Goal: Task Accomplishment & Management: Use online tool/utility

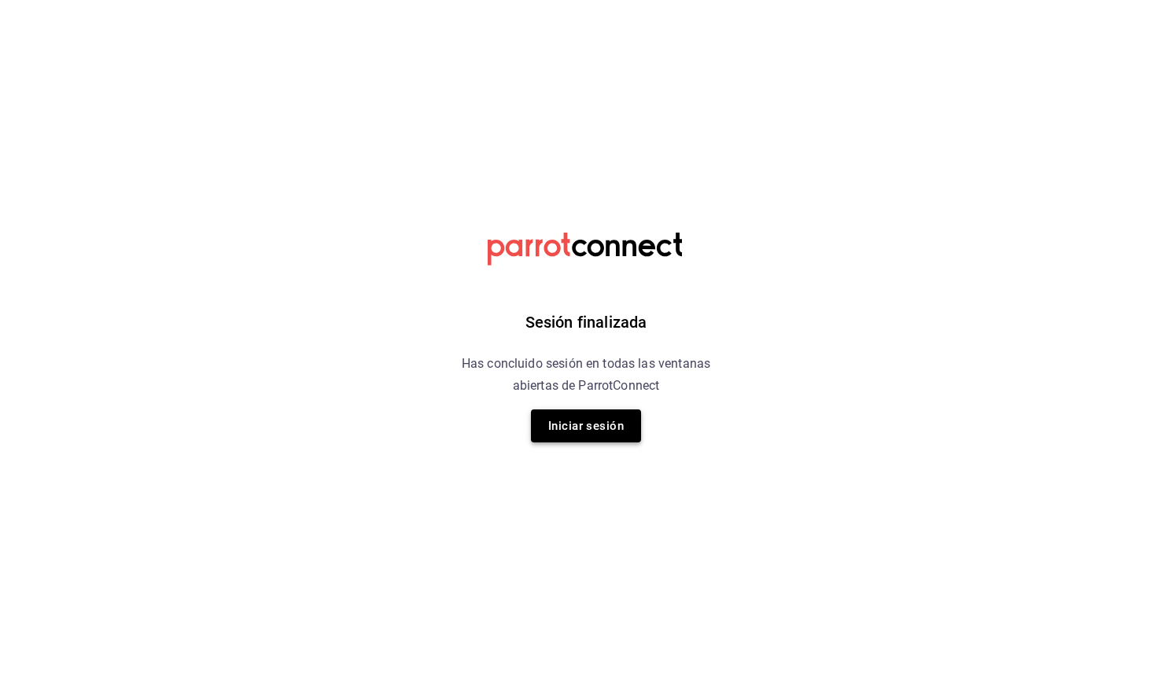
click at [601, 421] on button "Iniciar sesión" at bounding box center [586, 426] width 110 height 33
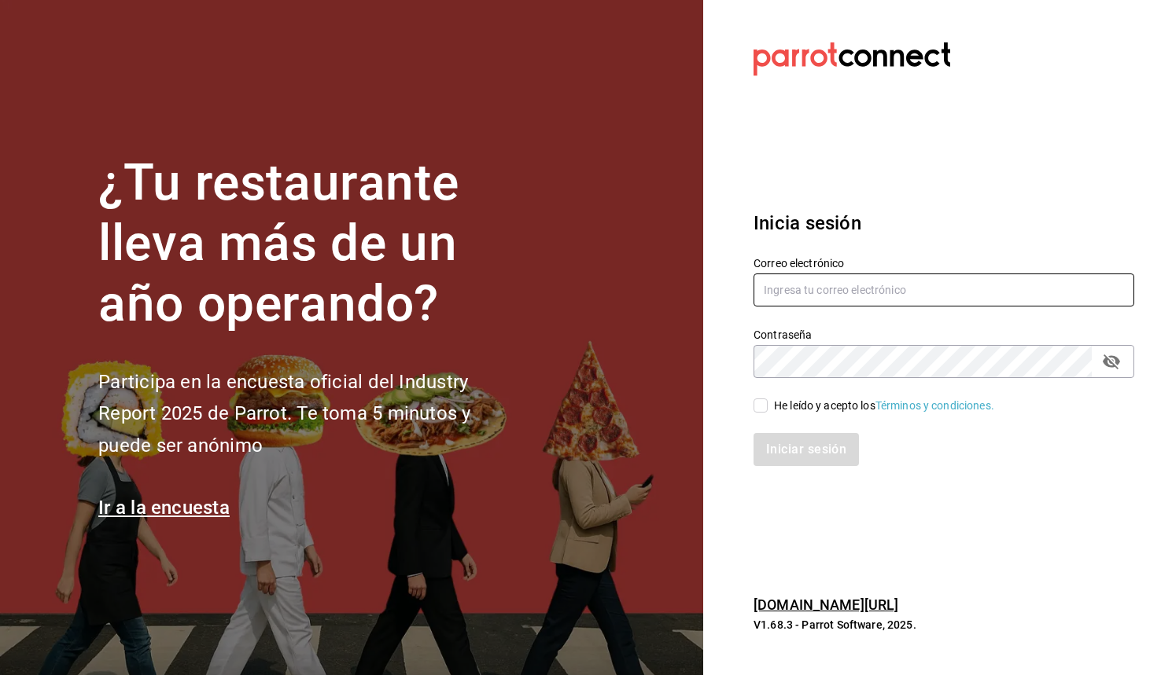
type input "[PERSON_NAME][EMAIL_ADDRESS][PERSON_NAME][DOMAIN_NAME]"
click at [760, 406] on input "He leído y acepto los Términos y condiciones." at bounding box center [760, 406] width 14 height 14
checkbox input "true"
click at [807, 467] on div "Inicia sesión Correo electrónico [PERSON_NAME][EMAIL_ADDRESS][PERSON_NAME][DOMA…" at bounding box center [943, 337] width 381 height 295
click at [811, 457] on button "Iniciar sesión" at bounding box center [806, 449] width 107 height 33
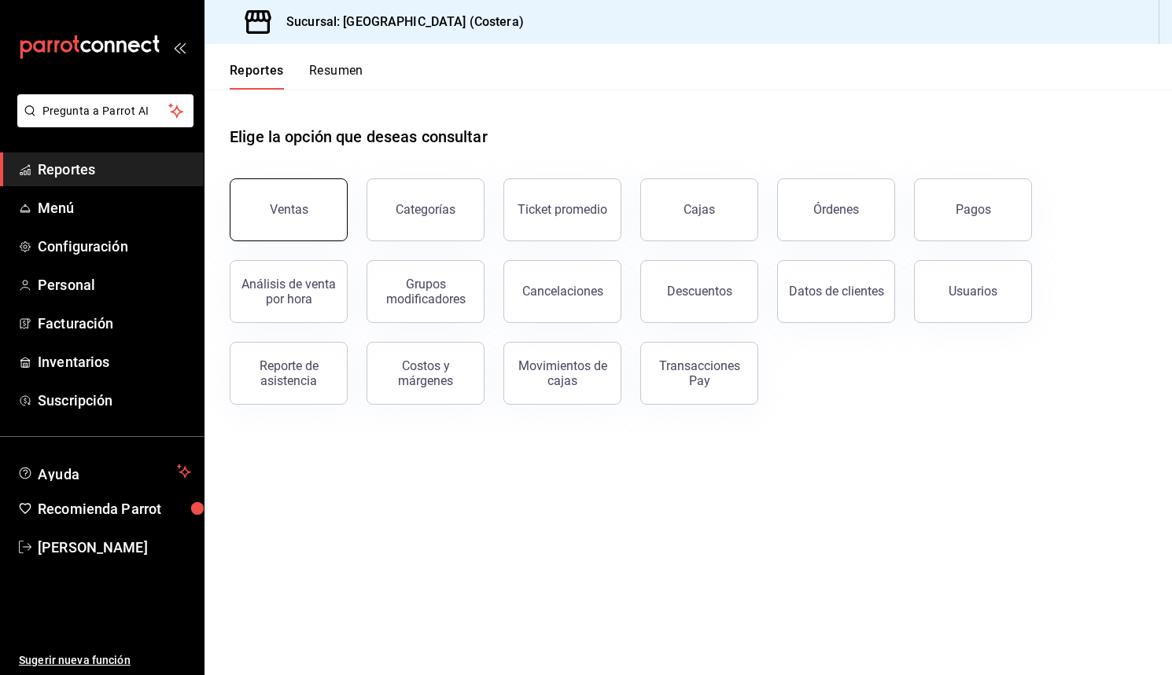
click at [245, 211] on button "Ventas" at bounding box center [289, 209] width 118 height 63
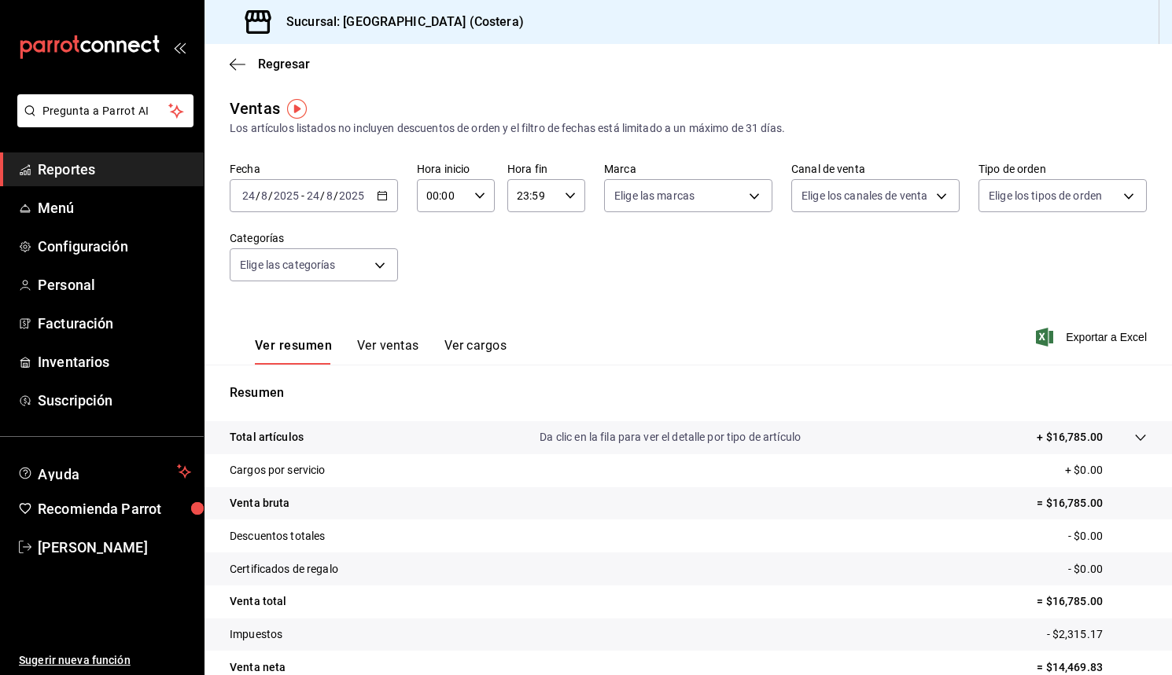
click at [395, 346] on button "Ver ventas" at bounding box center [388, 351] width 62 height 27
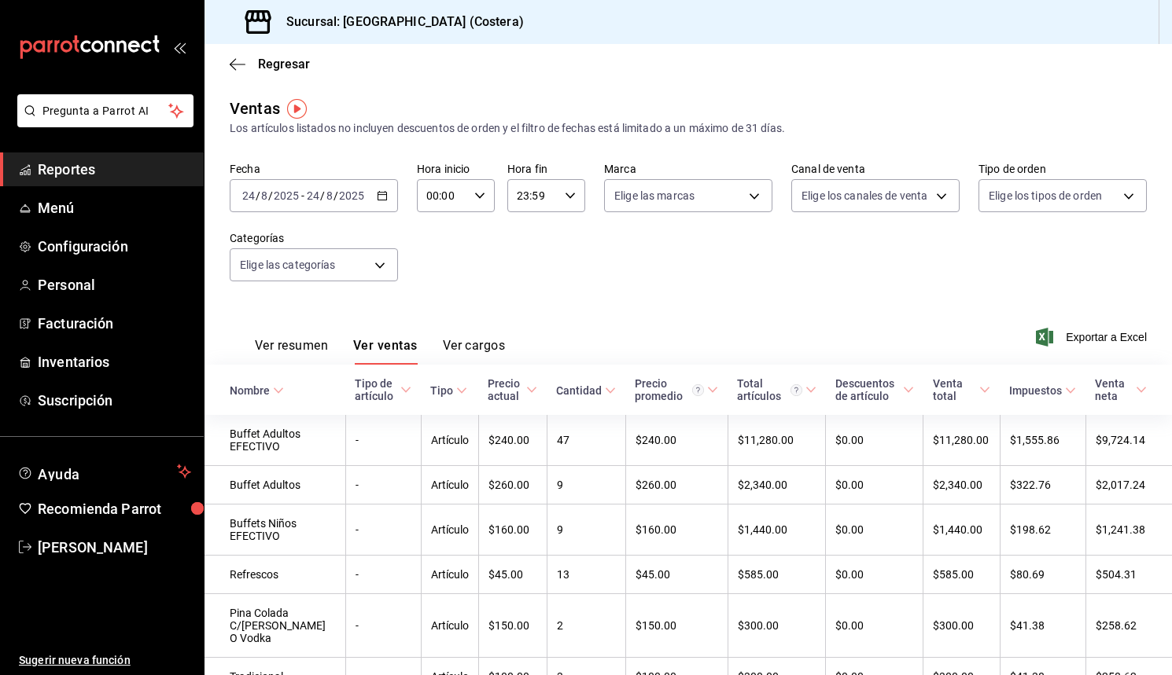
click at [309, 345] on button "Ver resumen" at bounding box center [291, 351] width 73 height 27
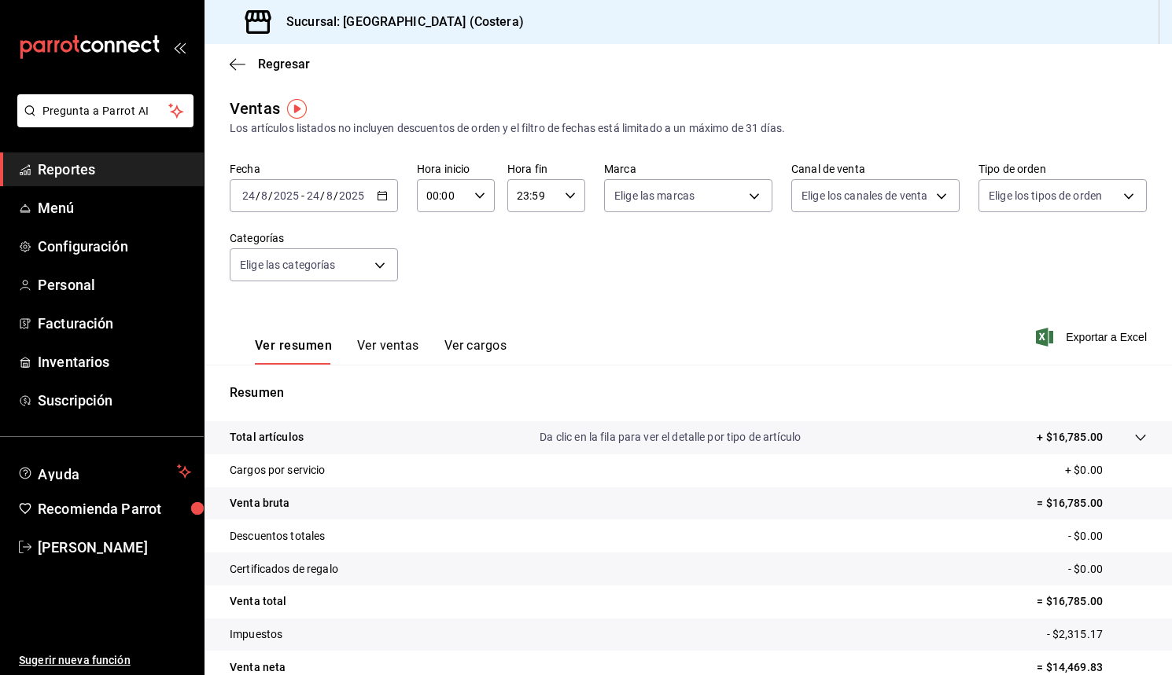
click at [382, 194] on icon "button" at bounding box center [382, 195] width 11 height 11
click at [447, 264] on div "Fecha [DATE] [DATE] - [DATE] [DATE] [DATE] [DATE] Semana actual Mes actual Rang…" at bounding box center [688, 231] width 917 height 138
click at [376, 263] on body "Pregunta a Parrot AI Reportes Menú Configuración Personal Facturación Inventari…" at bounding box center [586, 337] width 1172 height 675
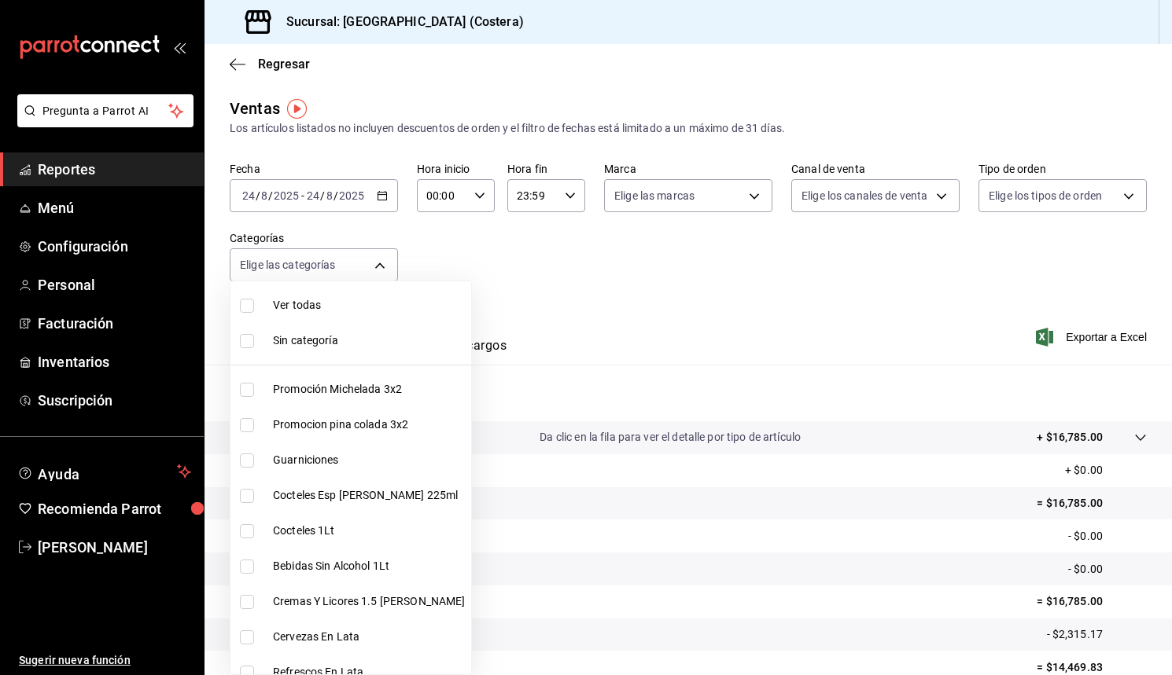
scroll to position [551, 0]
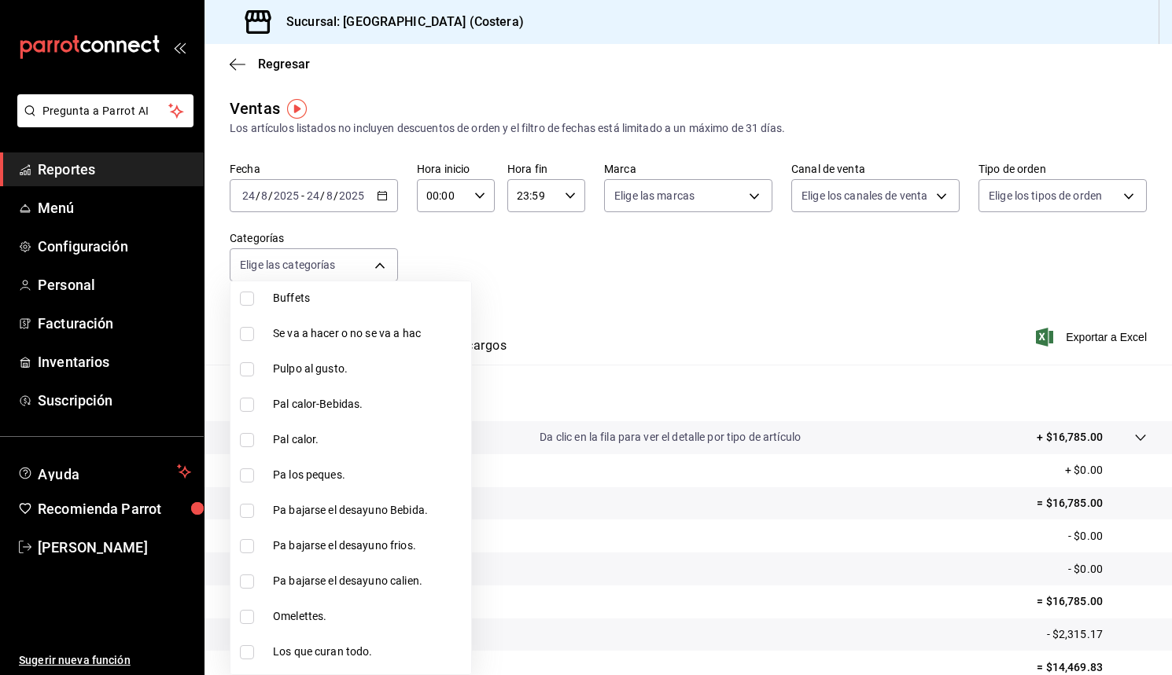
click at [243, 298] on input "checkbox" at bounding box center [247, 299] width 14 height 14
checkbox input "true"
type input "a6ccece2-b5e1-4d3d-ae72-43ec26be992e"
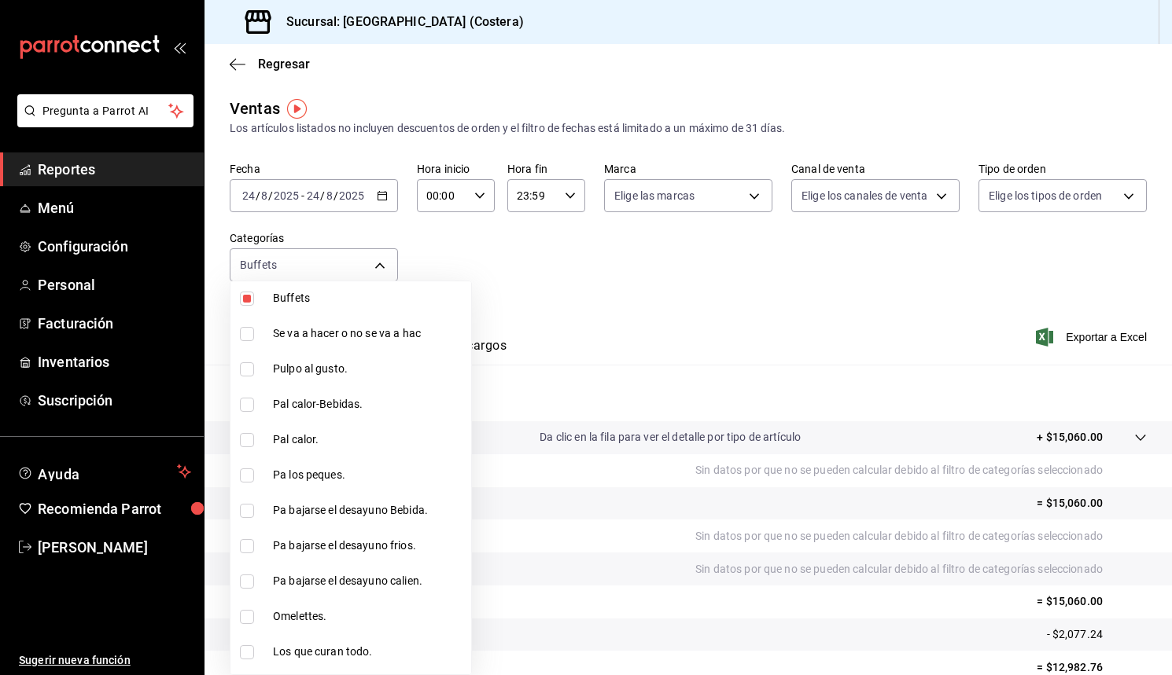
click at [460, 244] on div at bounding box center [586, 337] width 1172 height 675
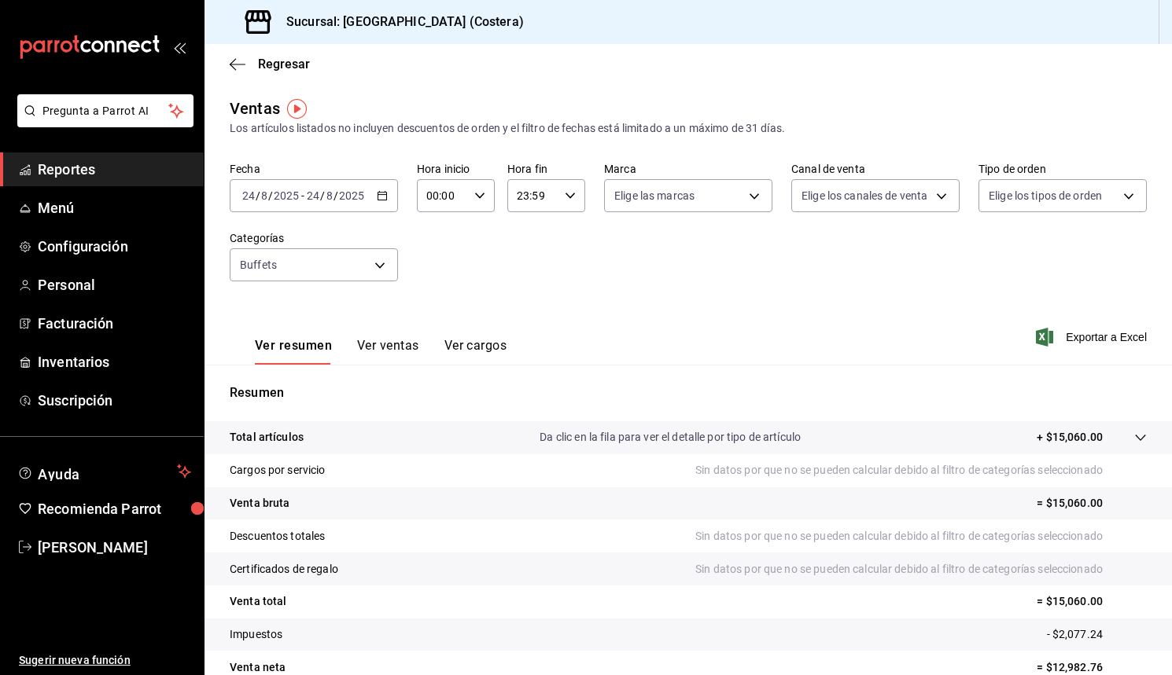
click at [389, 201] on div "[DATE] [DATE] - [DATE] [DATE]" at bounding box center [314, 195] width 168 height 33
click at [279, 349] on span "Mes actual" at bounding box center [304, 349] width 122 height 17
click at [371, 263] on body "Pregunta a Parrot AI Reportes Menú Configuración Personal Facturación Inventari…" at bounding box center [586, 337] width 1172 height 675
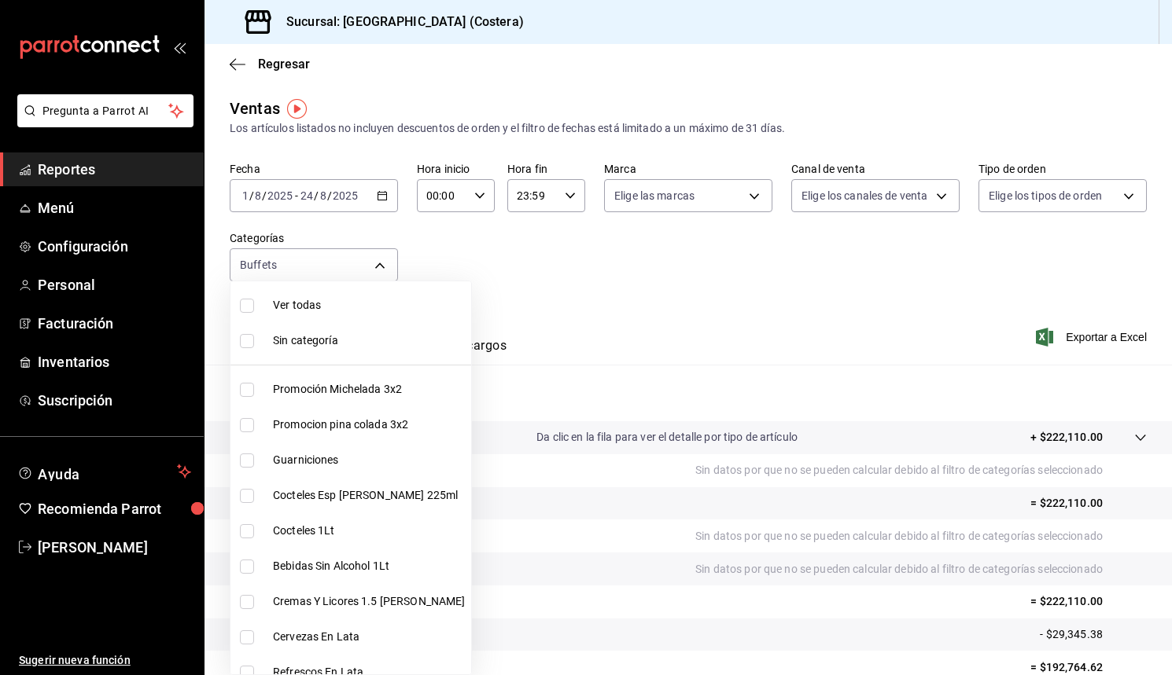
click at [249, 303] on input "checkbox" at bounding box center [247, 306] width 14 height 14
checkbox input "true"
type input "f9973abf-4d50-430f-a3a0-1be1e9b440c3,4500806b-e482-404f-ace7-b7714d25f1ae,b7f0a…"
checkbox input "true"
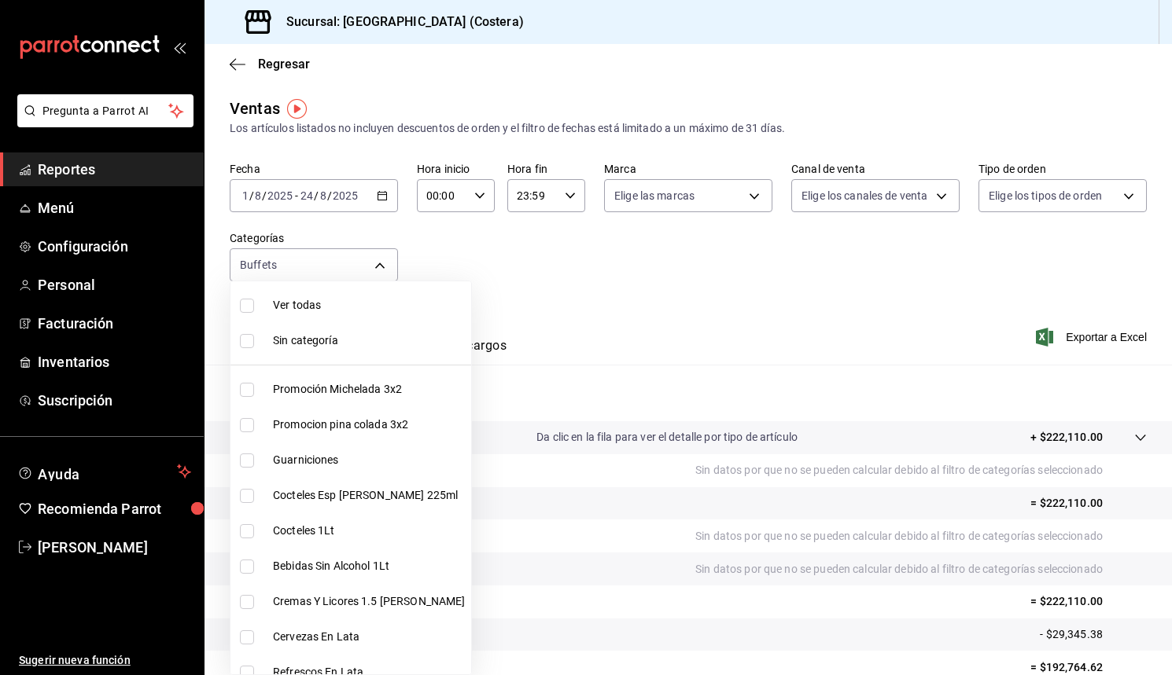
checkbox input "true"
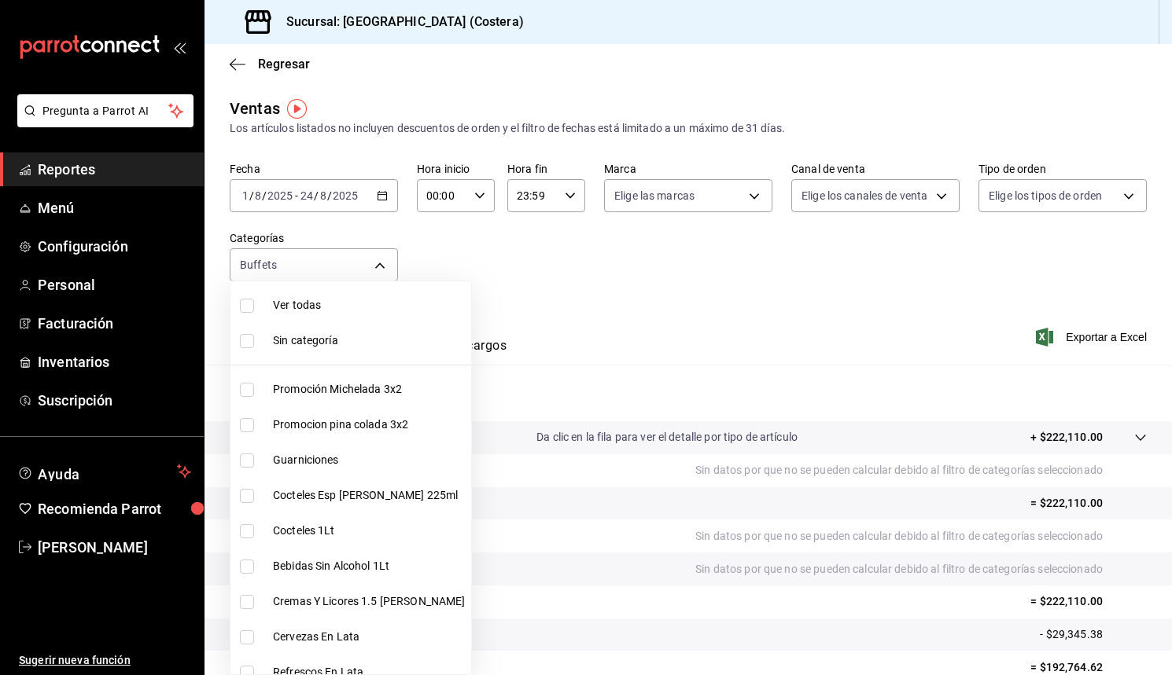
checkbox input "true"
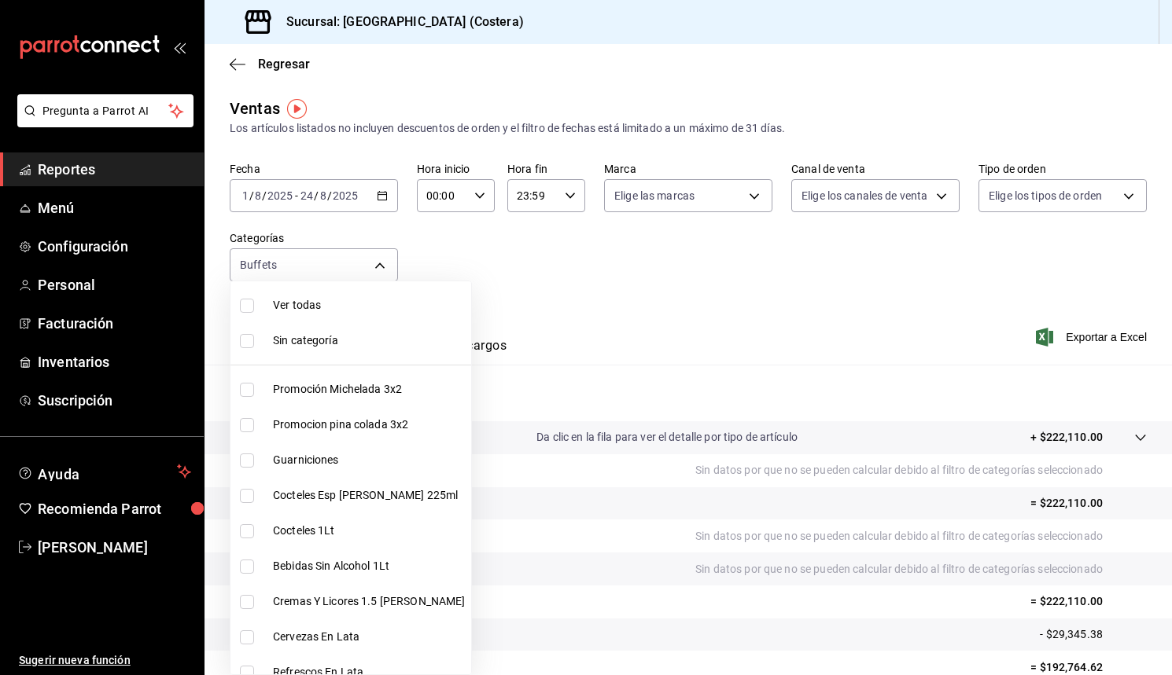
checkbox input "true"
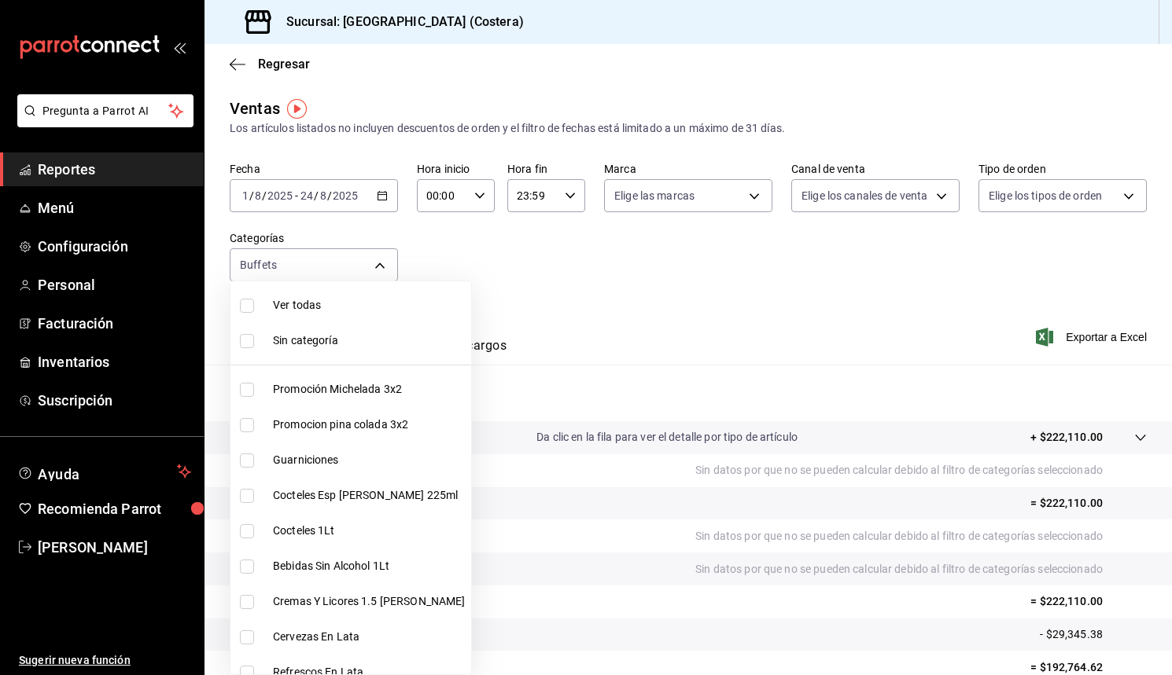
checkbox input "true"
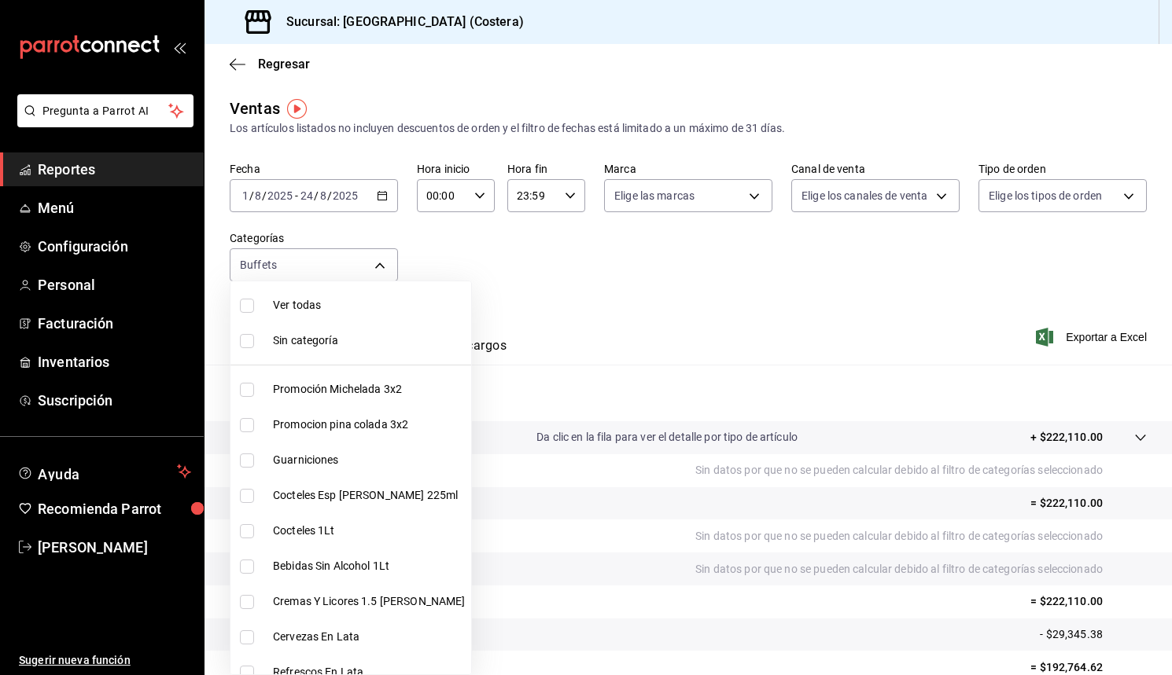
checkbox input "true"
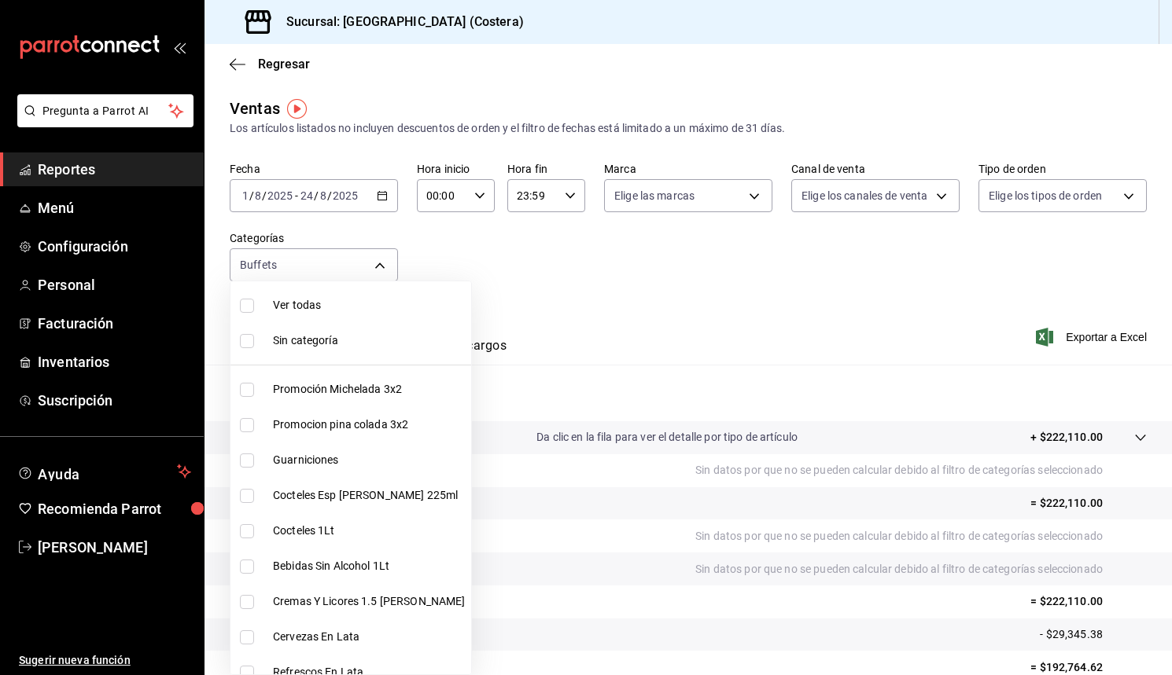
checkbox input "true"
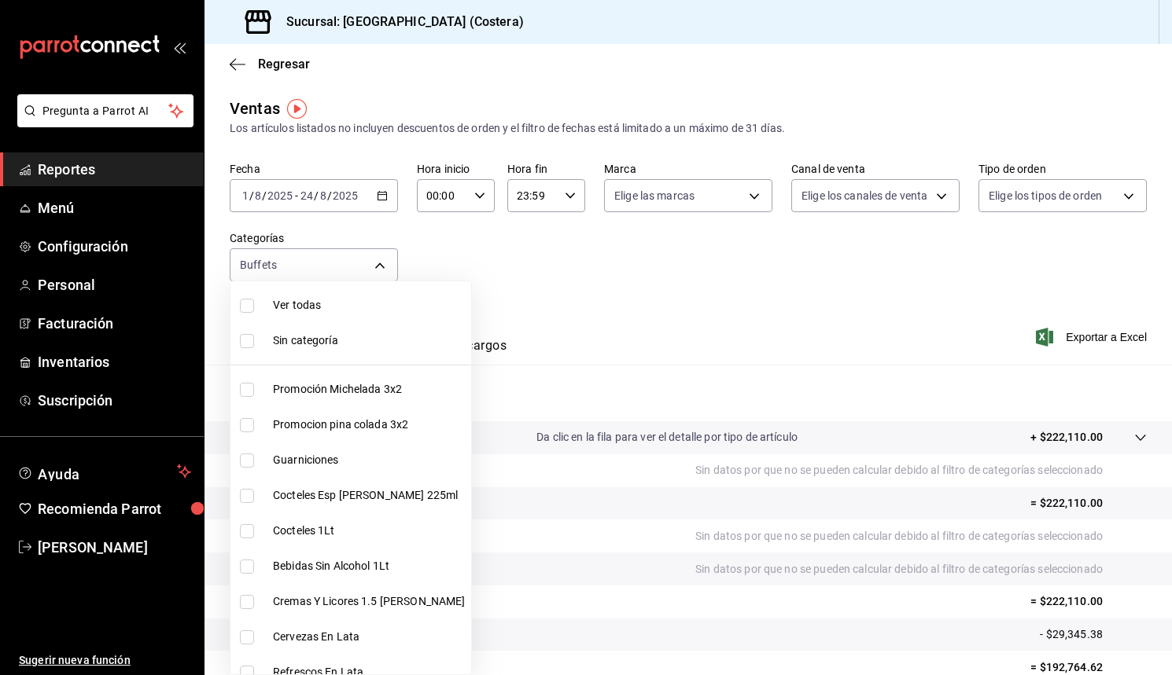
checkbox input "true"
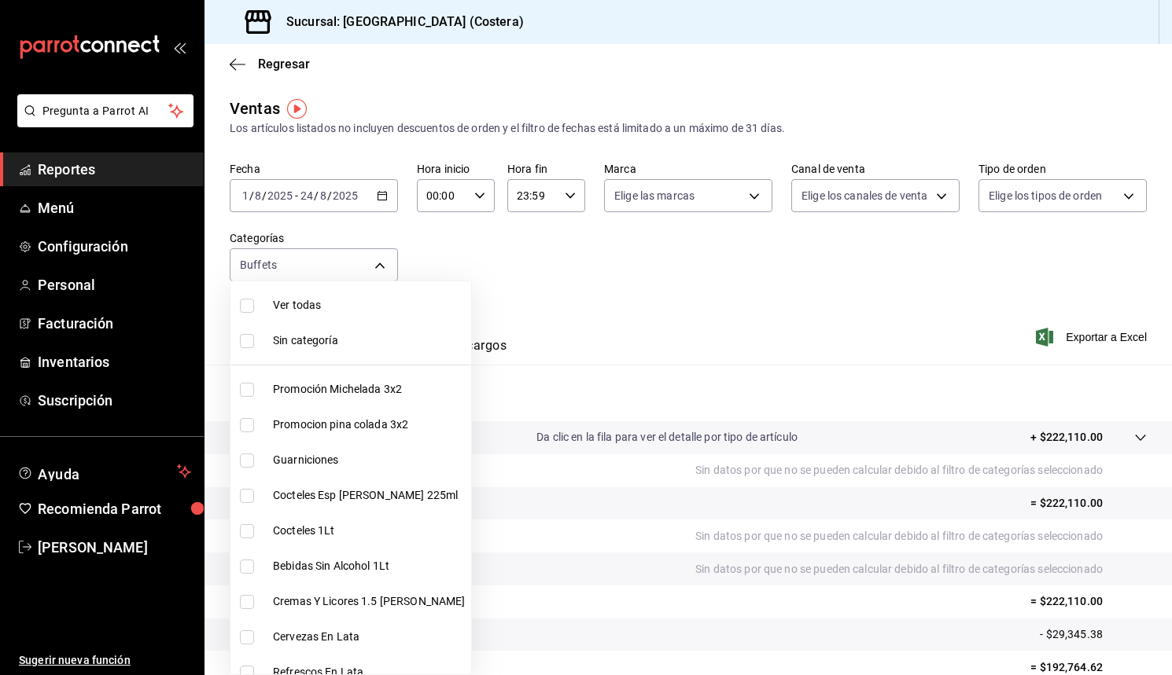
checkbox input "true"
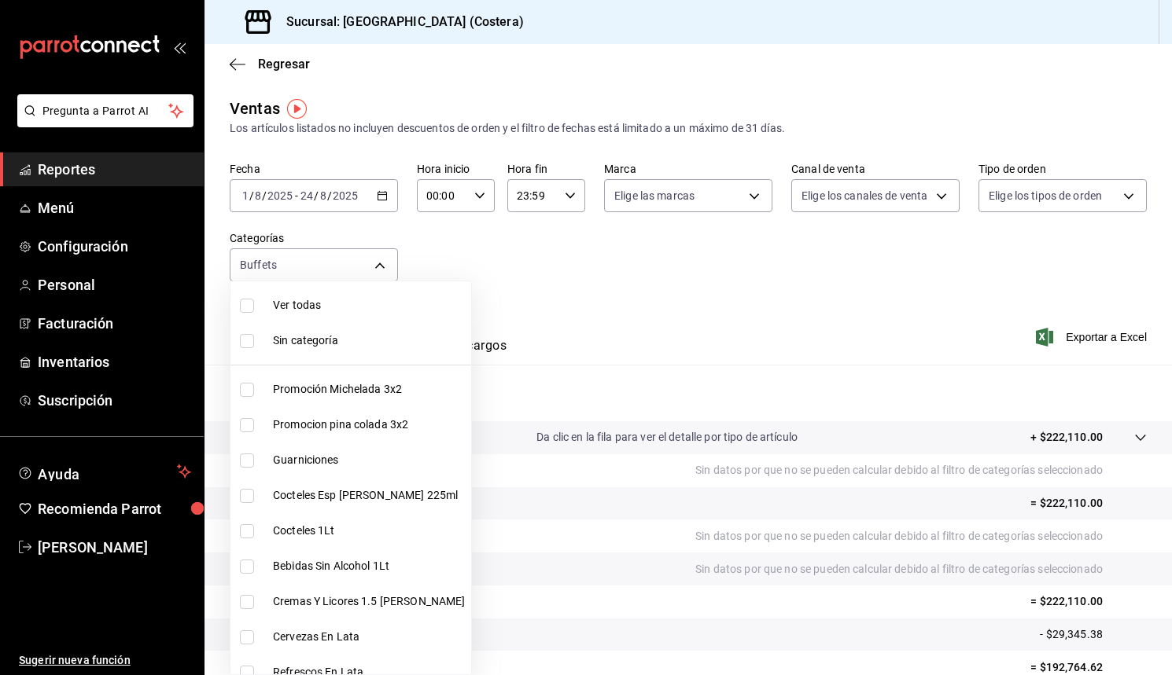
checkbox input "true"
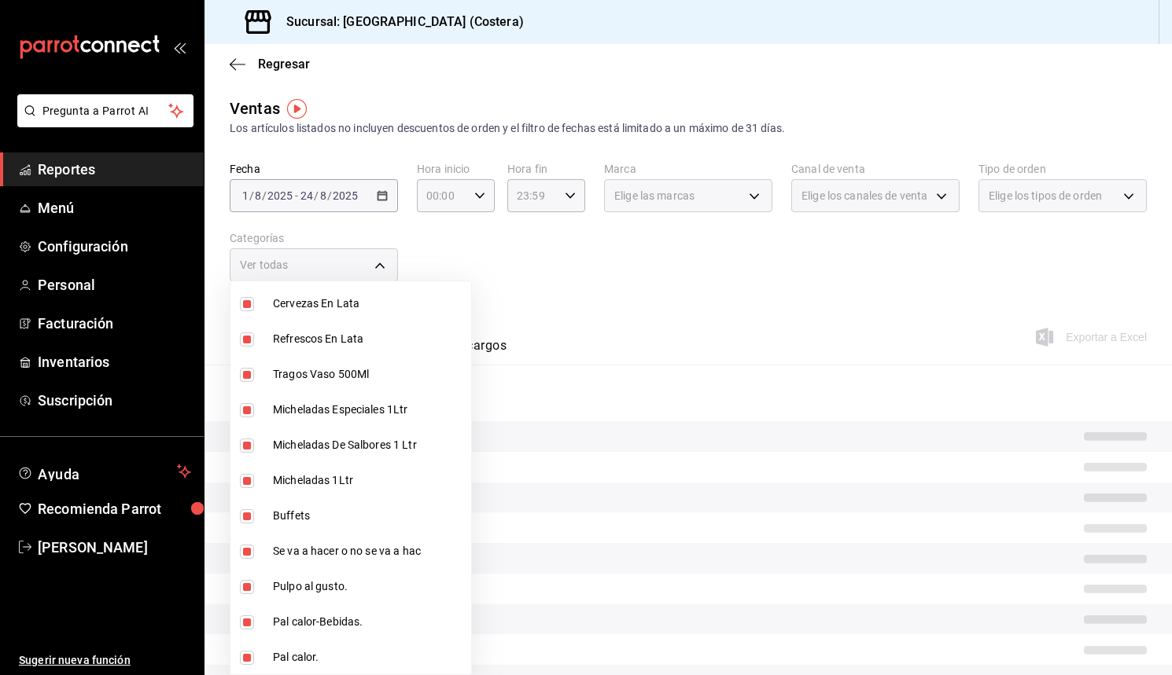
scroll to position [359, 0]
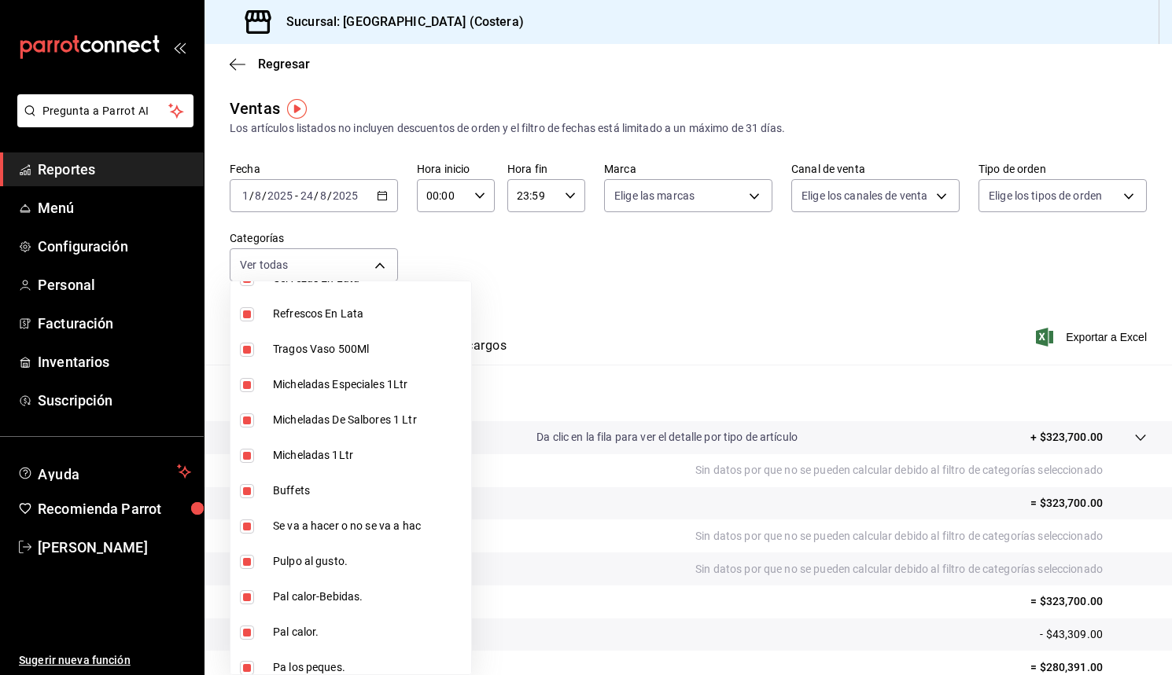
click at [247, 491] on input "checkbox" at bounding box center [247, 491] width 14 height 14
checkbox input "false"
type input "f9973abf-4d50-430f-a3a0-1be1e9b440c3,4500806b-e482-404f-ace7-b7714d25f1ae,b7f0a…"
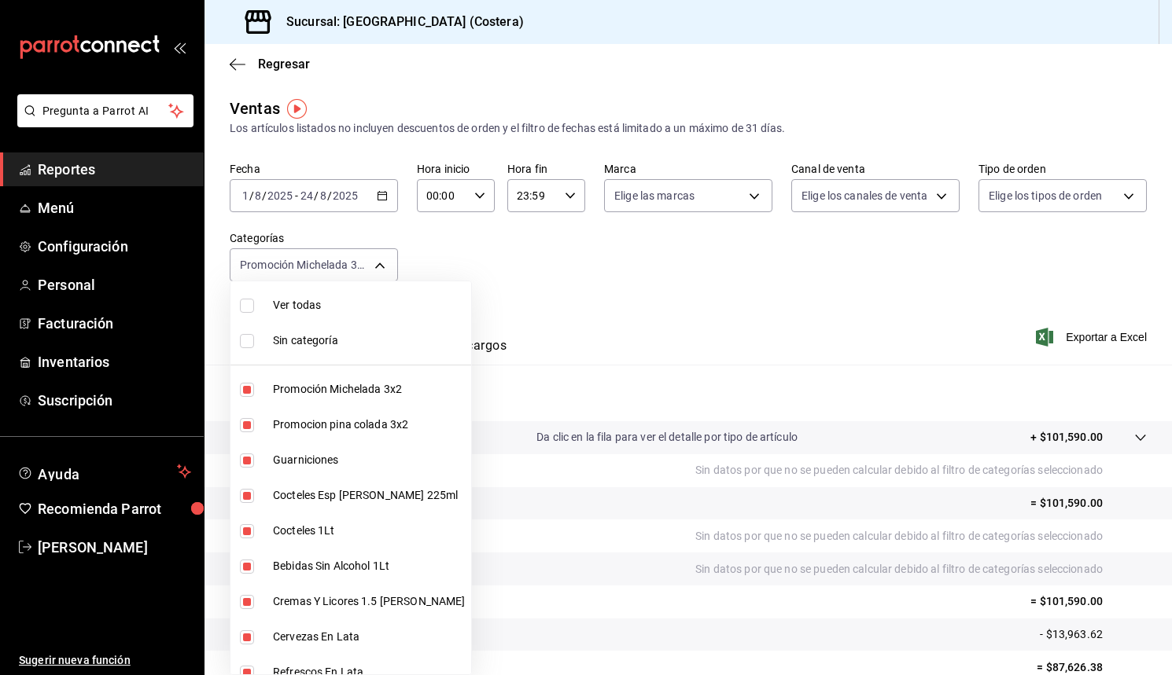
click at [241, 307] on input "checkbox" at bounding box center [247, 306] width 14 height 14
checkbox input "true"
type input "f9973abf-4d50-430f-a3a0-1be1e9b440c3,4500806b-e482-404f-ace7-b7714d25f1ae,b7f0a…"
checkbox input "true"
click at [245, 304] on input "checkbox" at bounding box center [247, 306] width 14 height 14
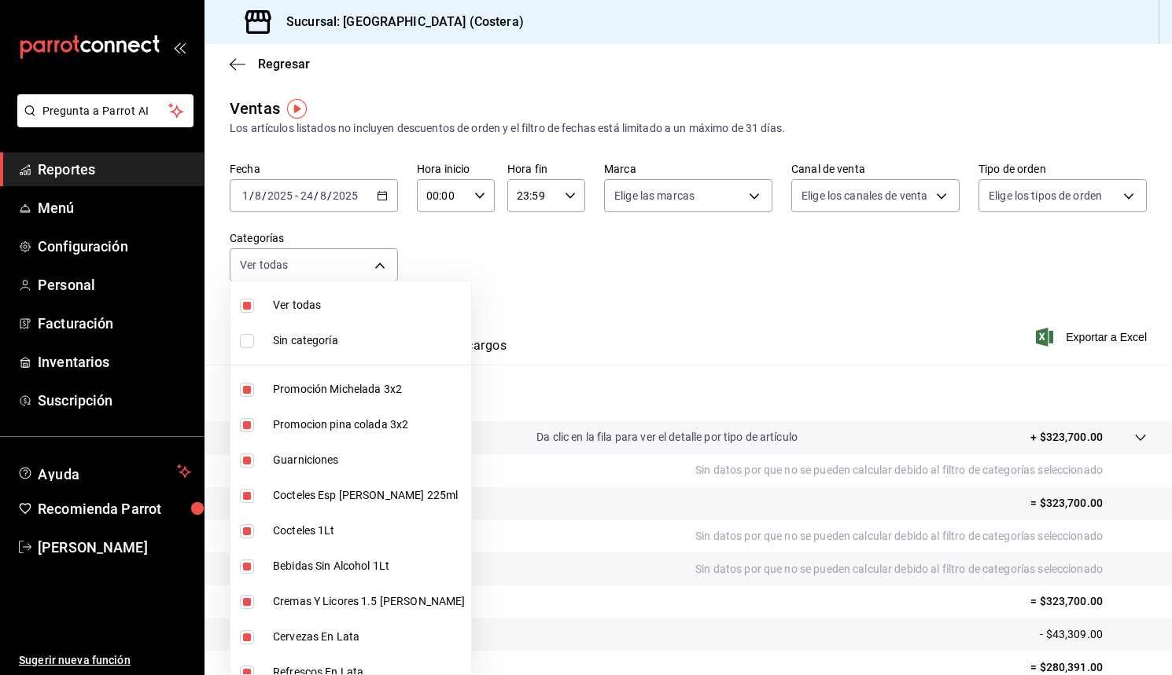
checkbox input "false"
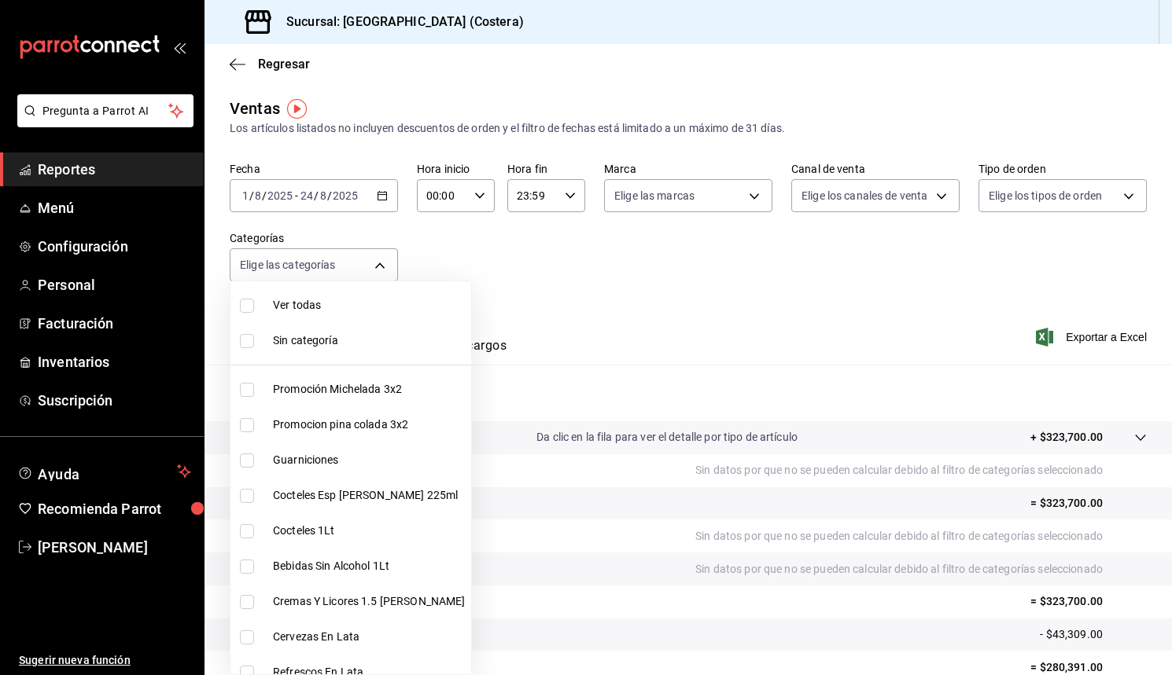
checkbox input "false"
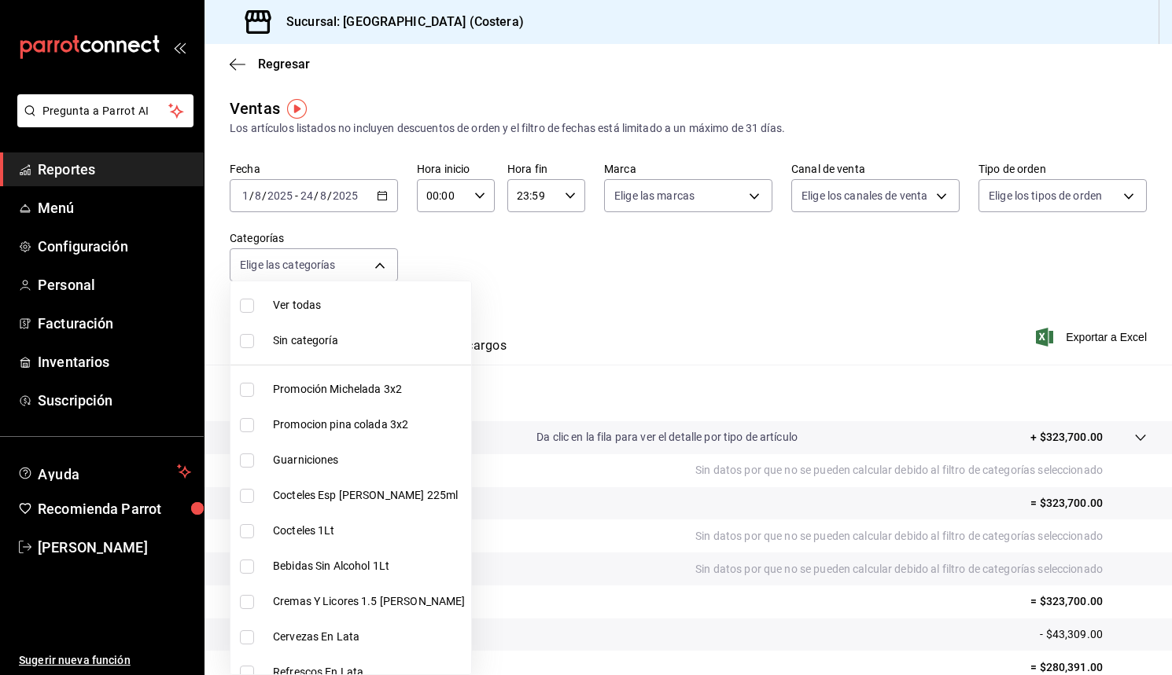
checkbox input "false"
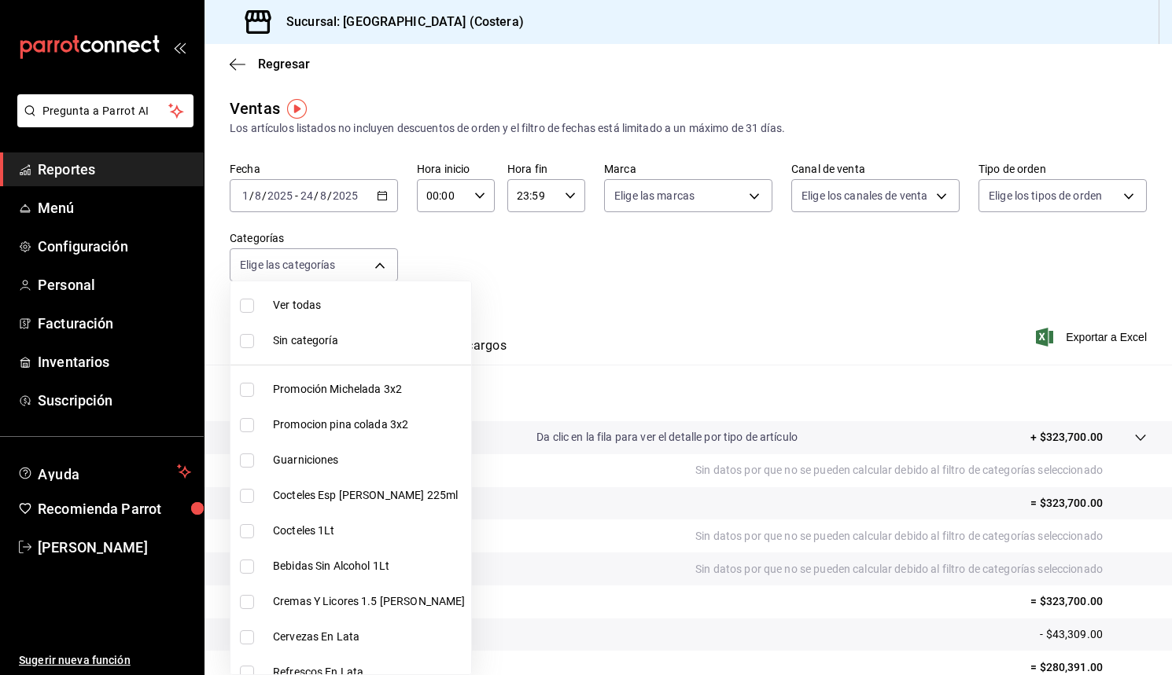
checkbox input "false"
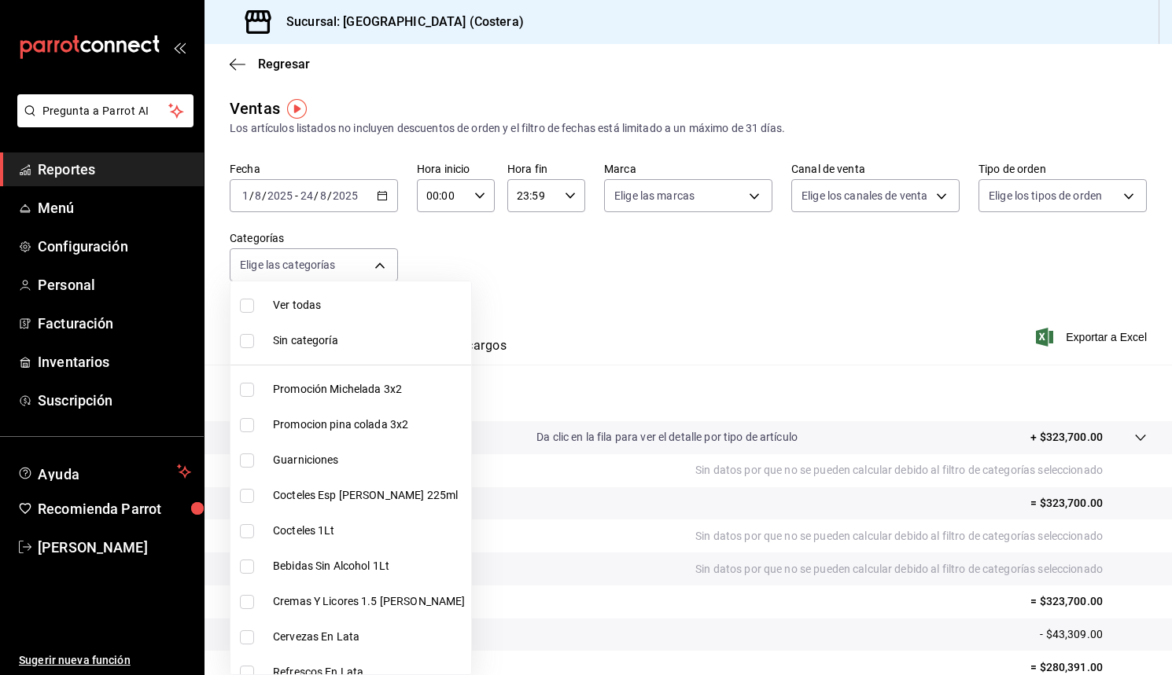
checkbox input "false"
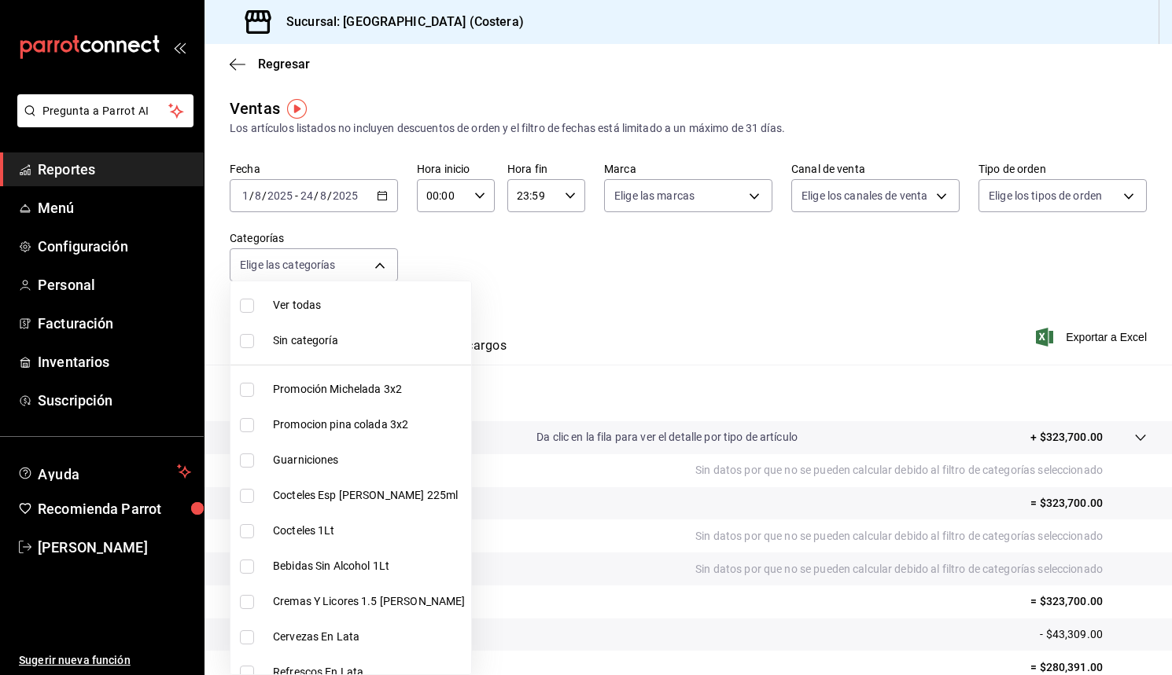
checkbox input "false"
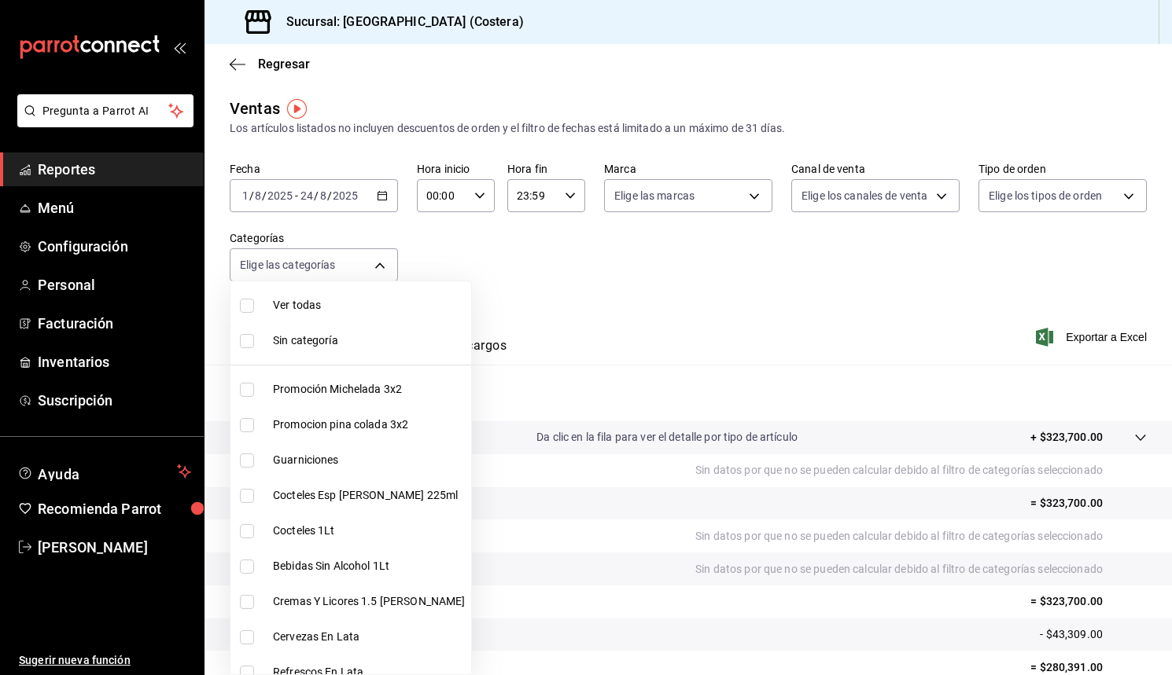
checkbox input "false"
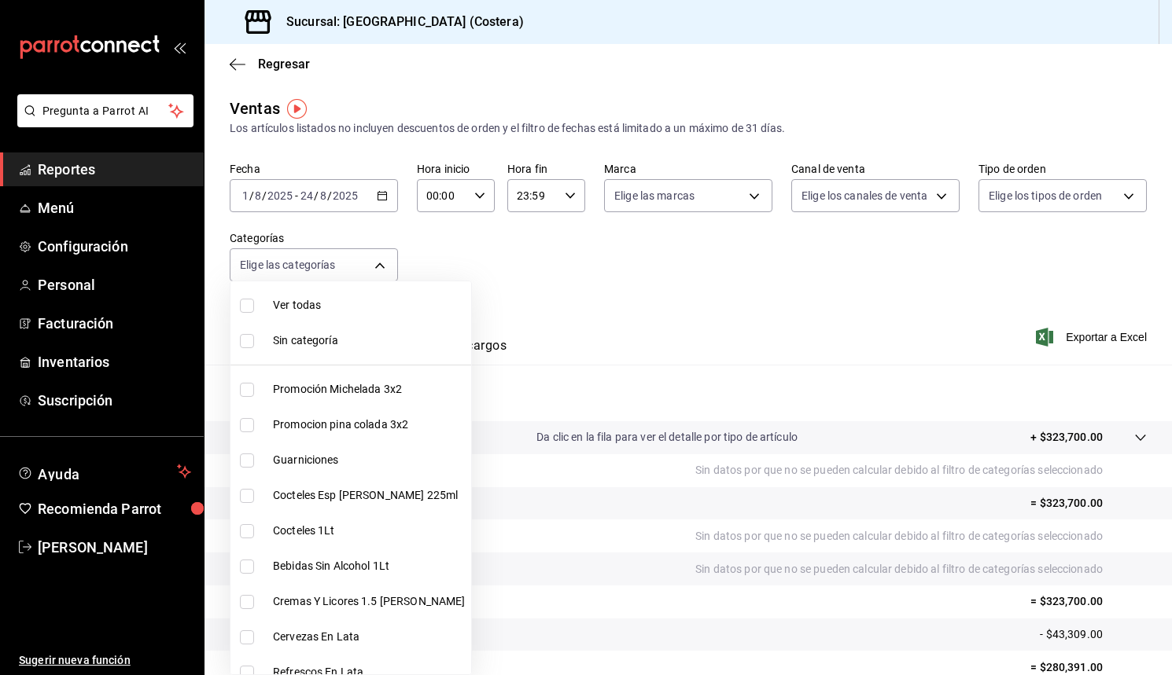
checkbox input "false"
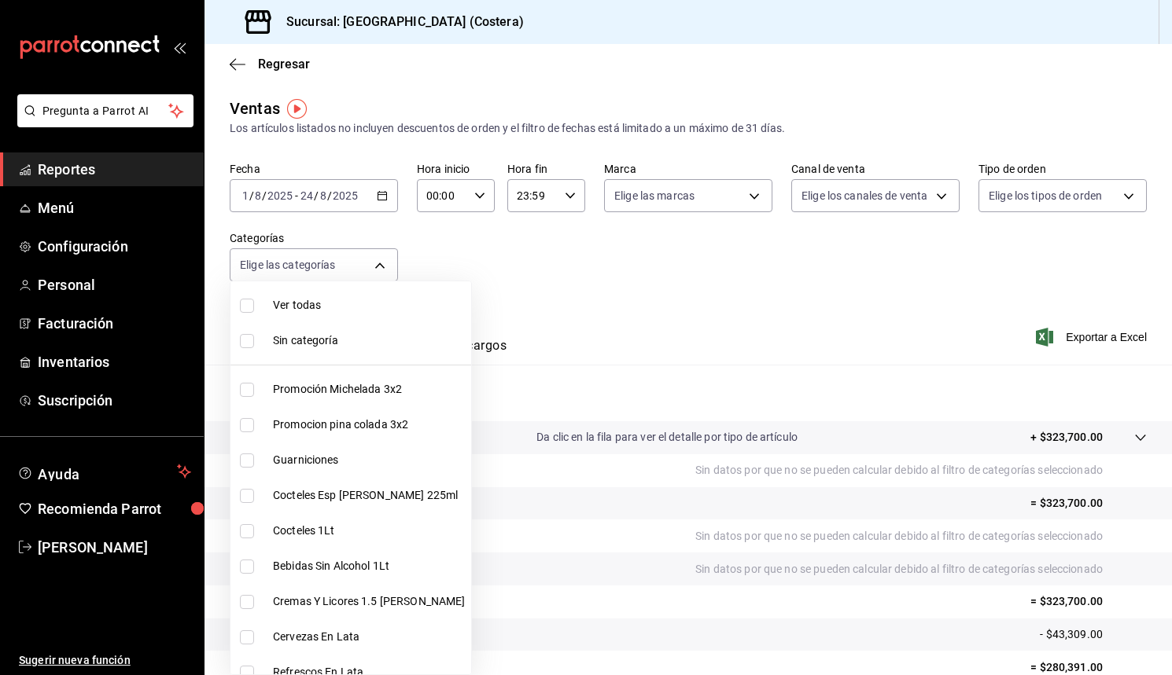
checkbox input "false"
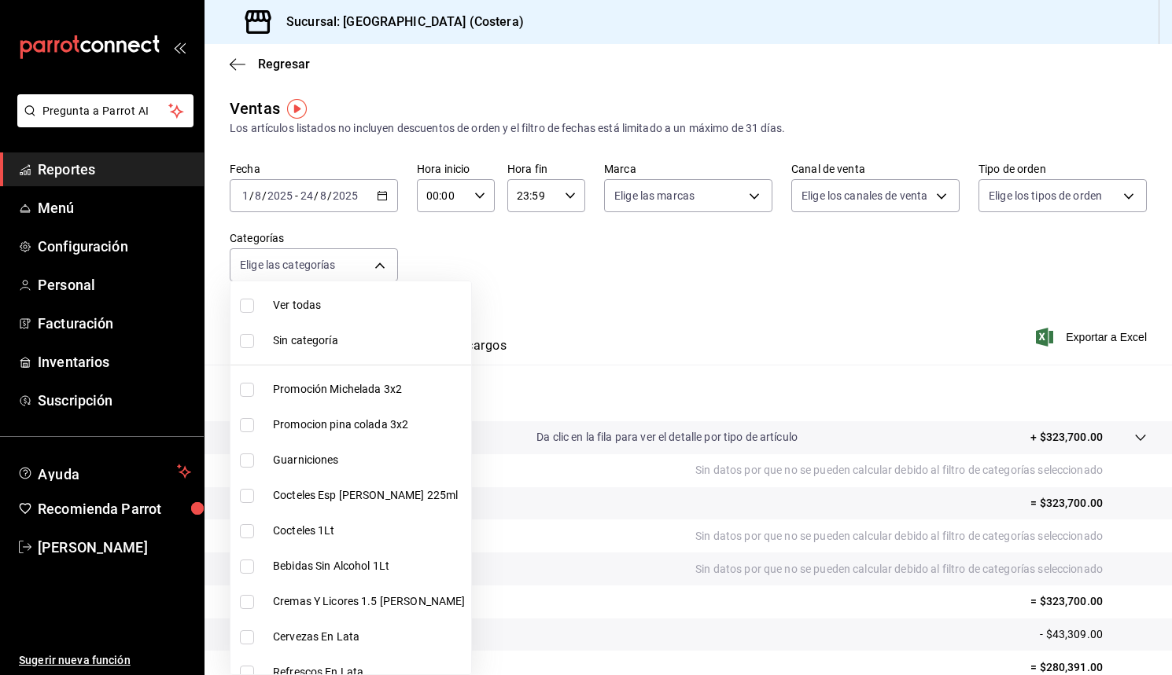
checkbox input "false"
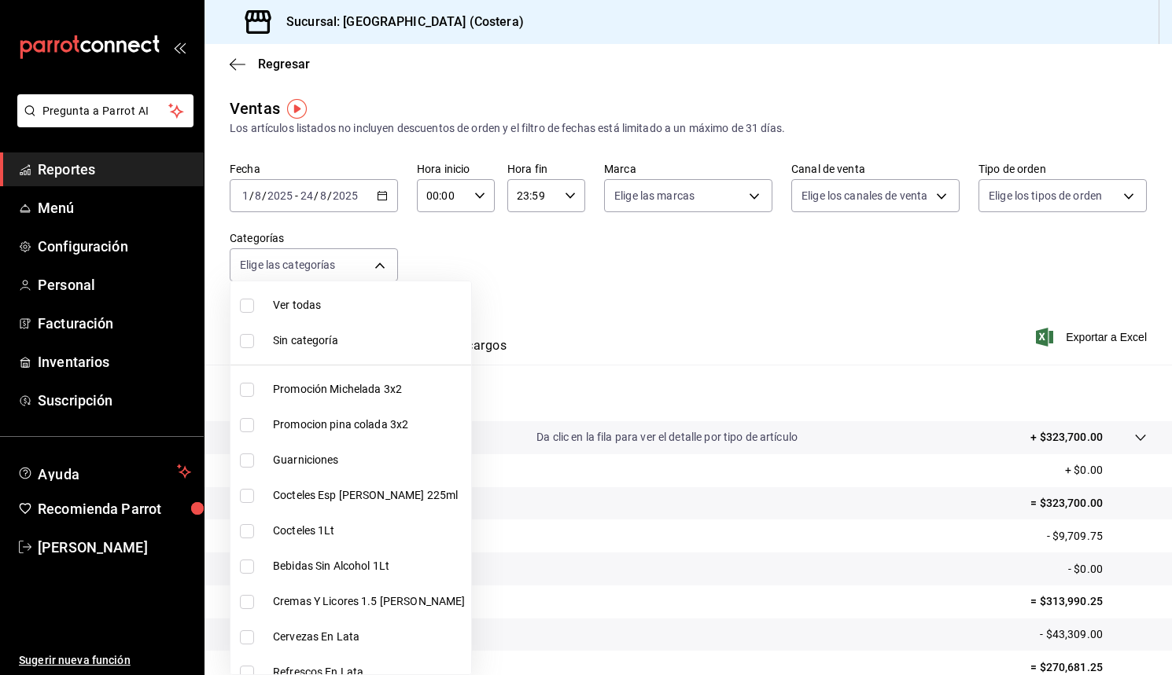
click at [621, 265] on div at bounding box center [586, 337] width 1172 height 675
